Goal: Navigation & Orientation: Go to known website

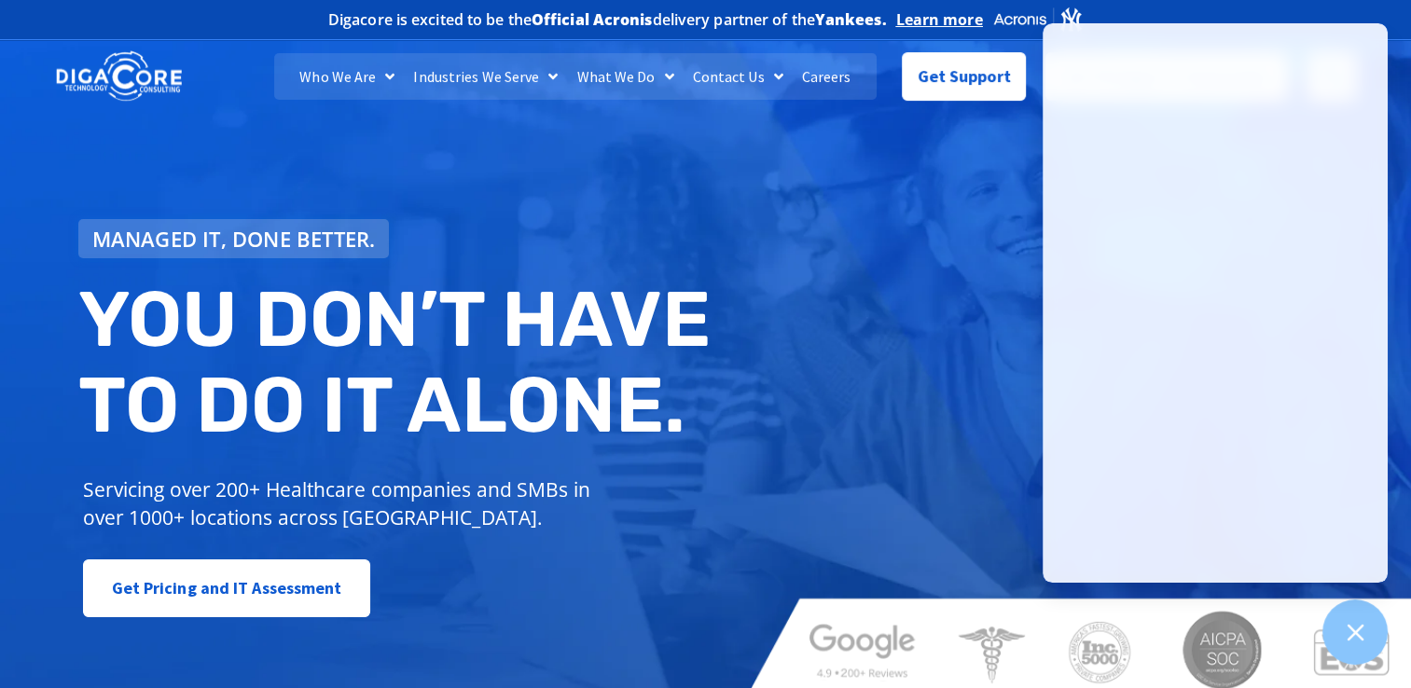
click at [165, 98] on img at bounding box center [119, 76] width 126 height 55
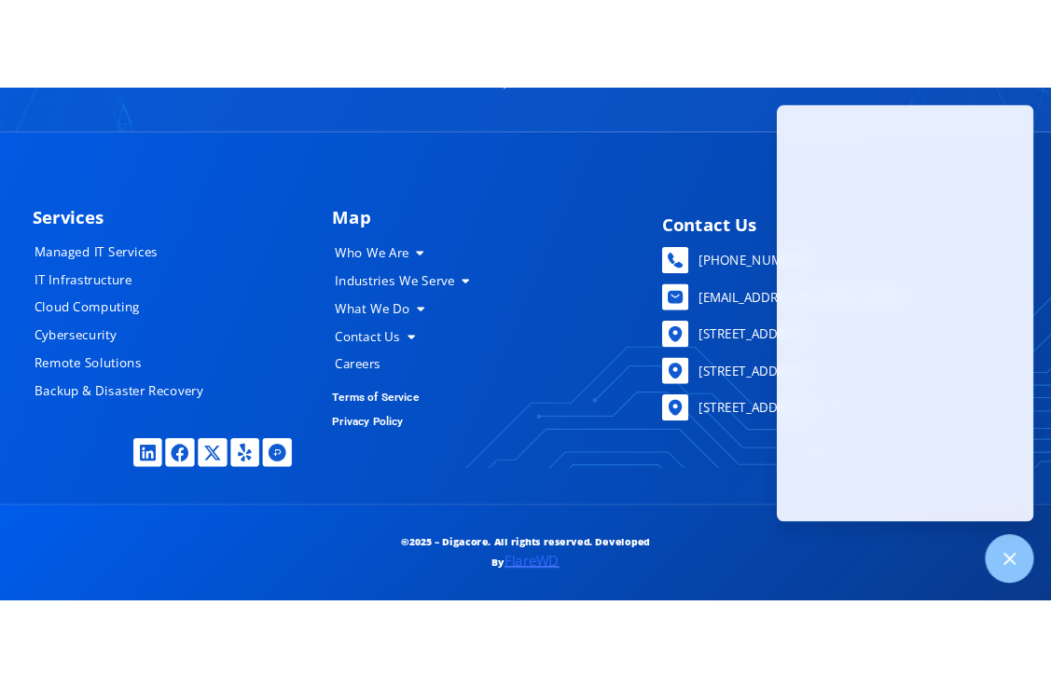
scroll to position [8891, 0]
